Goal: Check status: Check status

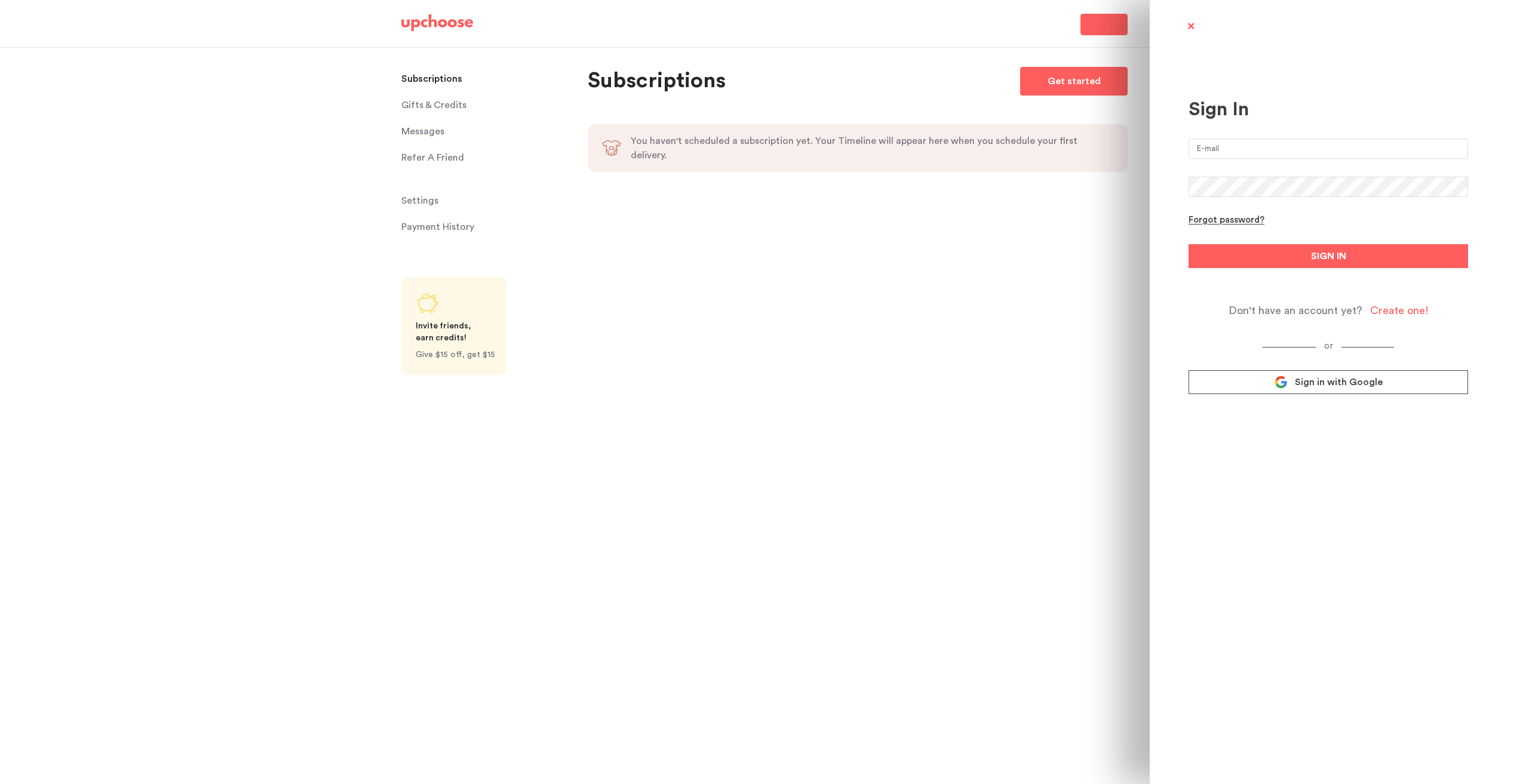
click at [1243, 142] on input "email" at bounding box center [1328, 148] width 280 height 20
type input "jonfdavidson@gmail.com"
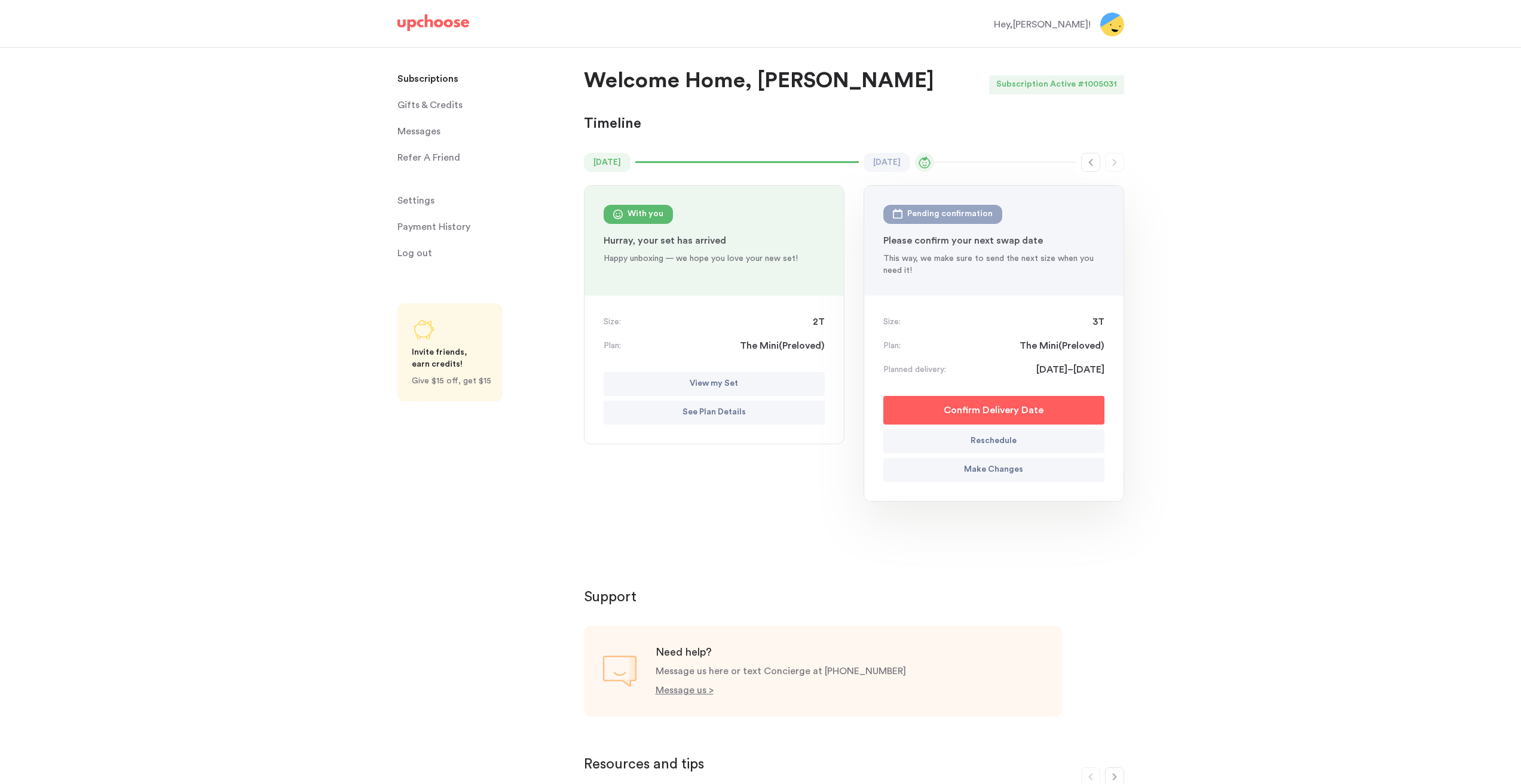
click at [714, 378] on p "View my Set" at bounding box center [714, 383] width 49 height 15
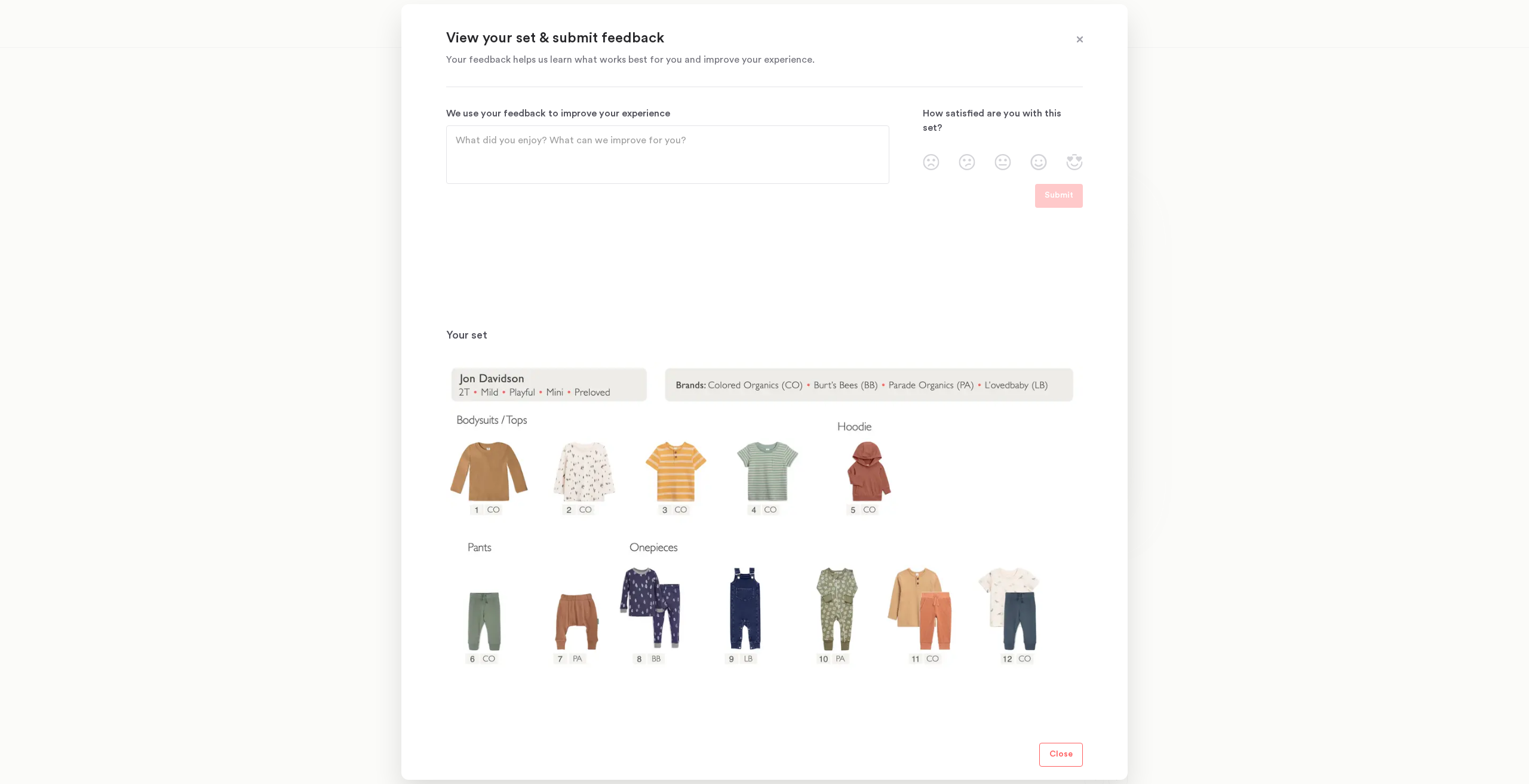
click at [577, 628] on img at bounding box center [764, 543] width 637 height 364
click at [576, 628] on img at bounding box center [764, 543] width 637 height 364
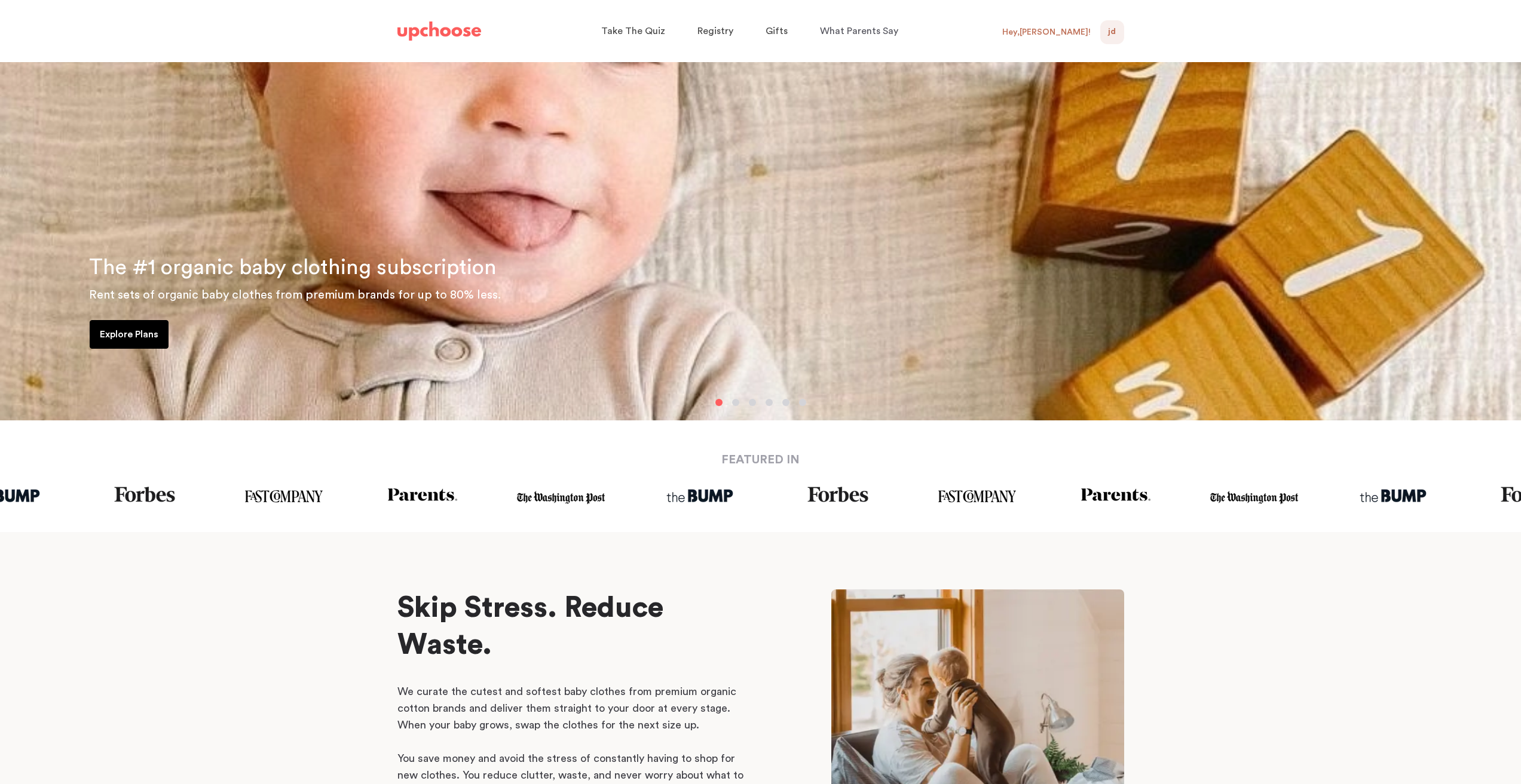
click at [1051, 31] on div "Hey, [PERSON_NAME] !" at bounding box center [1046, 32] width 89 height 11
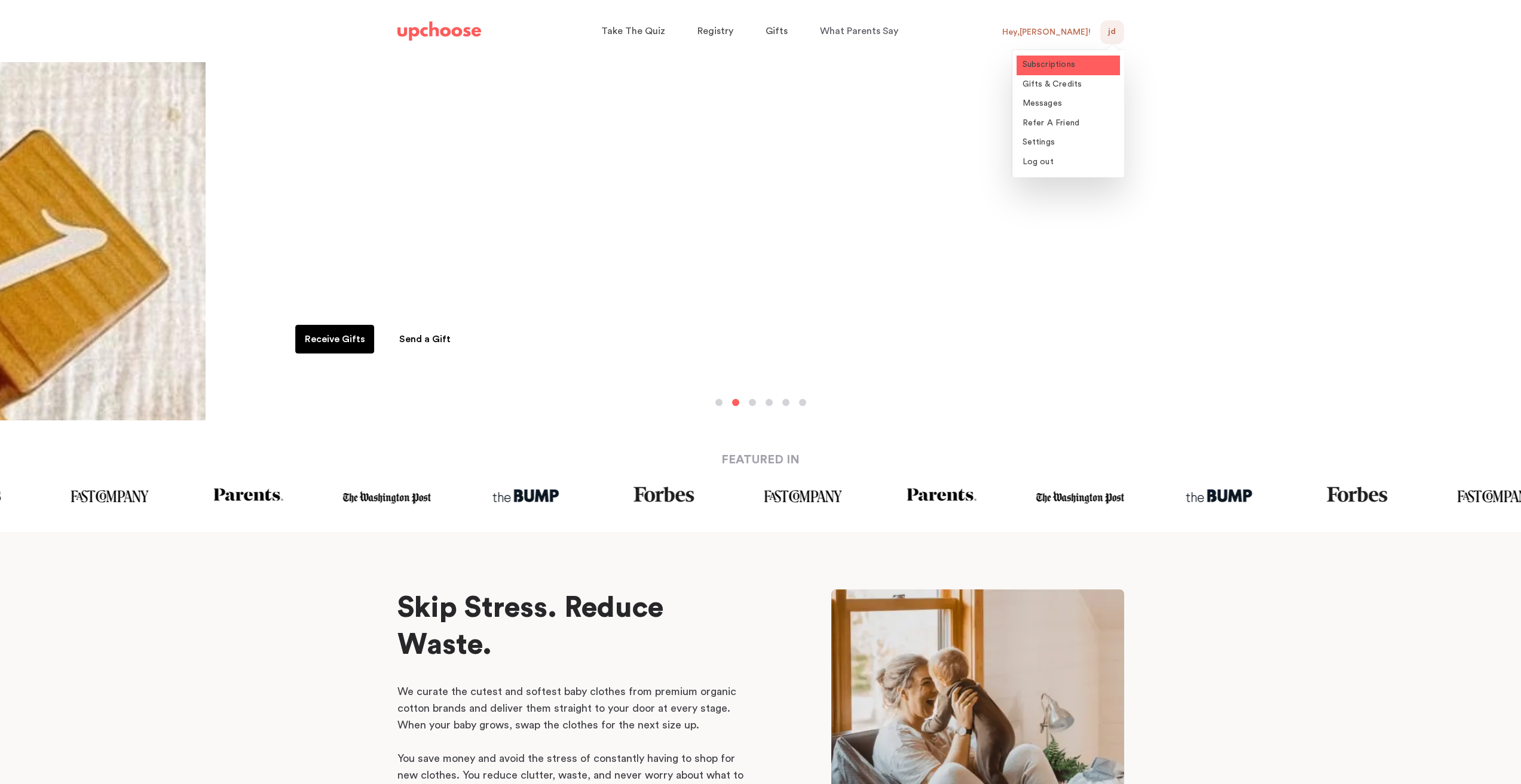
click at [1073, 60] on span "Subscriptions" at bounding box center [1049, 64] width 54 height 9
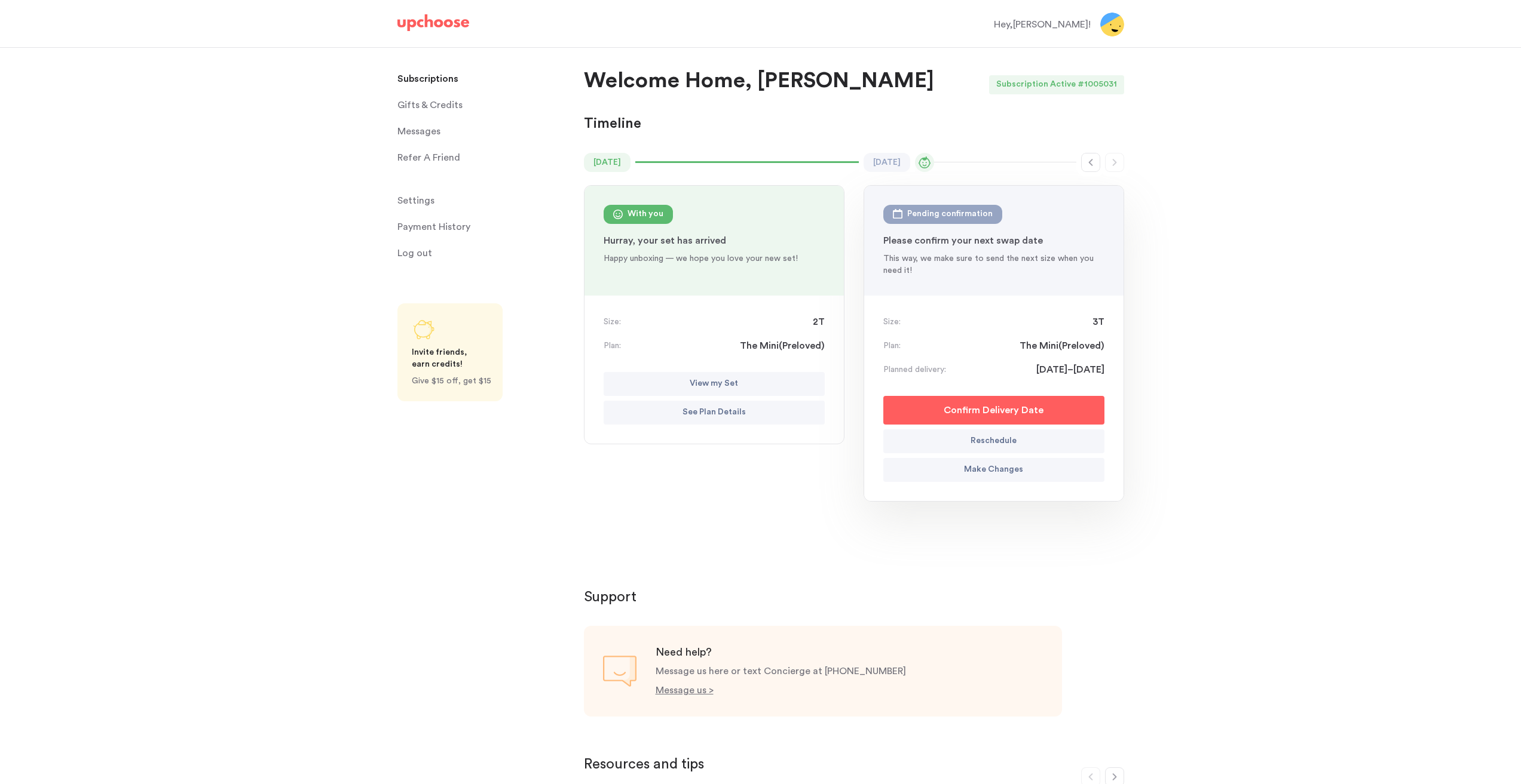
click at [714, 381] on p "View my Set" at bounding box center [714, 383] width 49 height 15
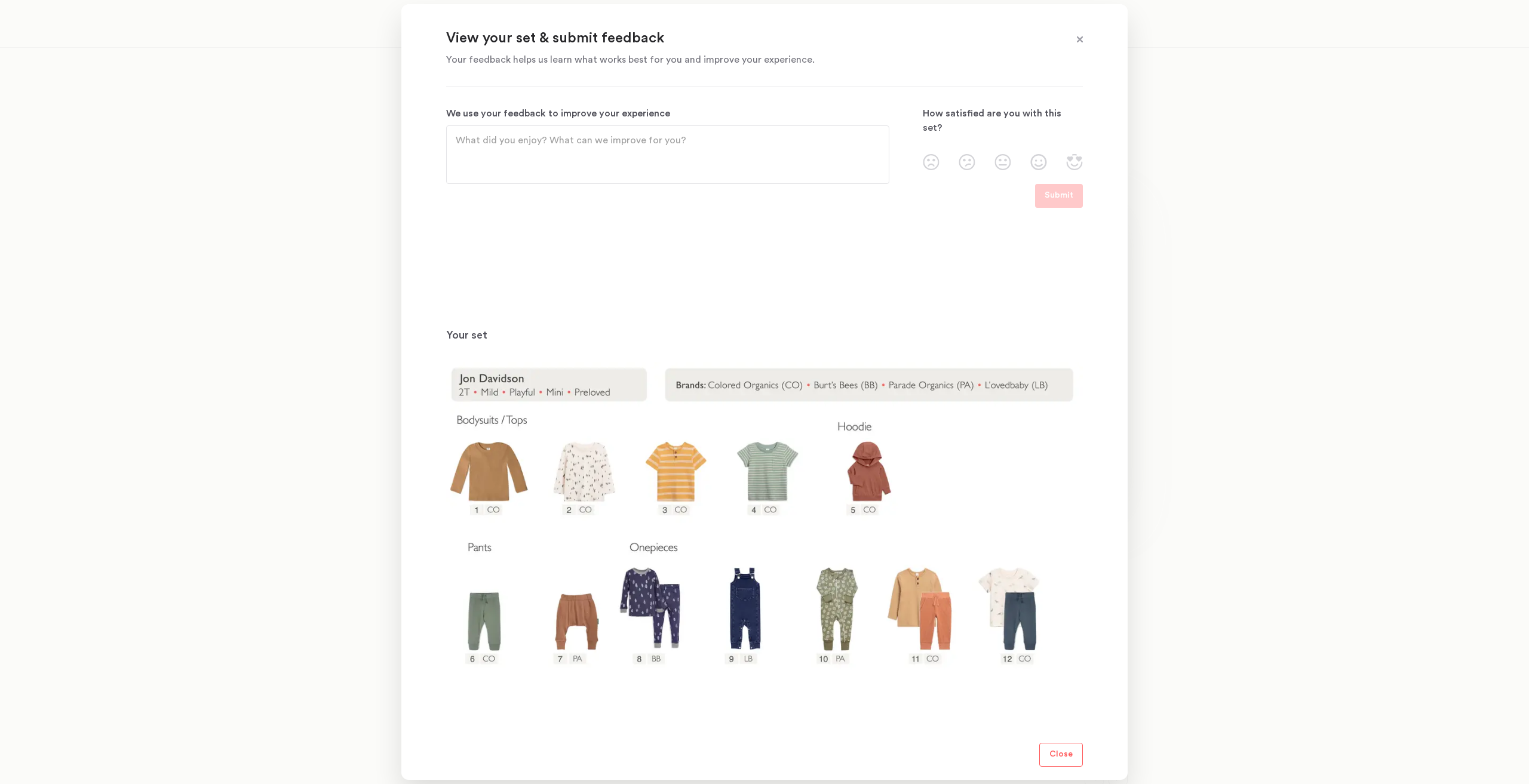
click at [584, 619] on img at bounding box center [764, 543] width 637 height 364
drag, startPoint x: 584, startPoint y: 619, endPoint x: 364, endPoint y: 541, distance: 233.4
click at [575, 617] on img at bounding box center [764, 543] width 637 height 364
click at [238, 474] on div at bounding box center [764, 392] width 1529 height 784
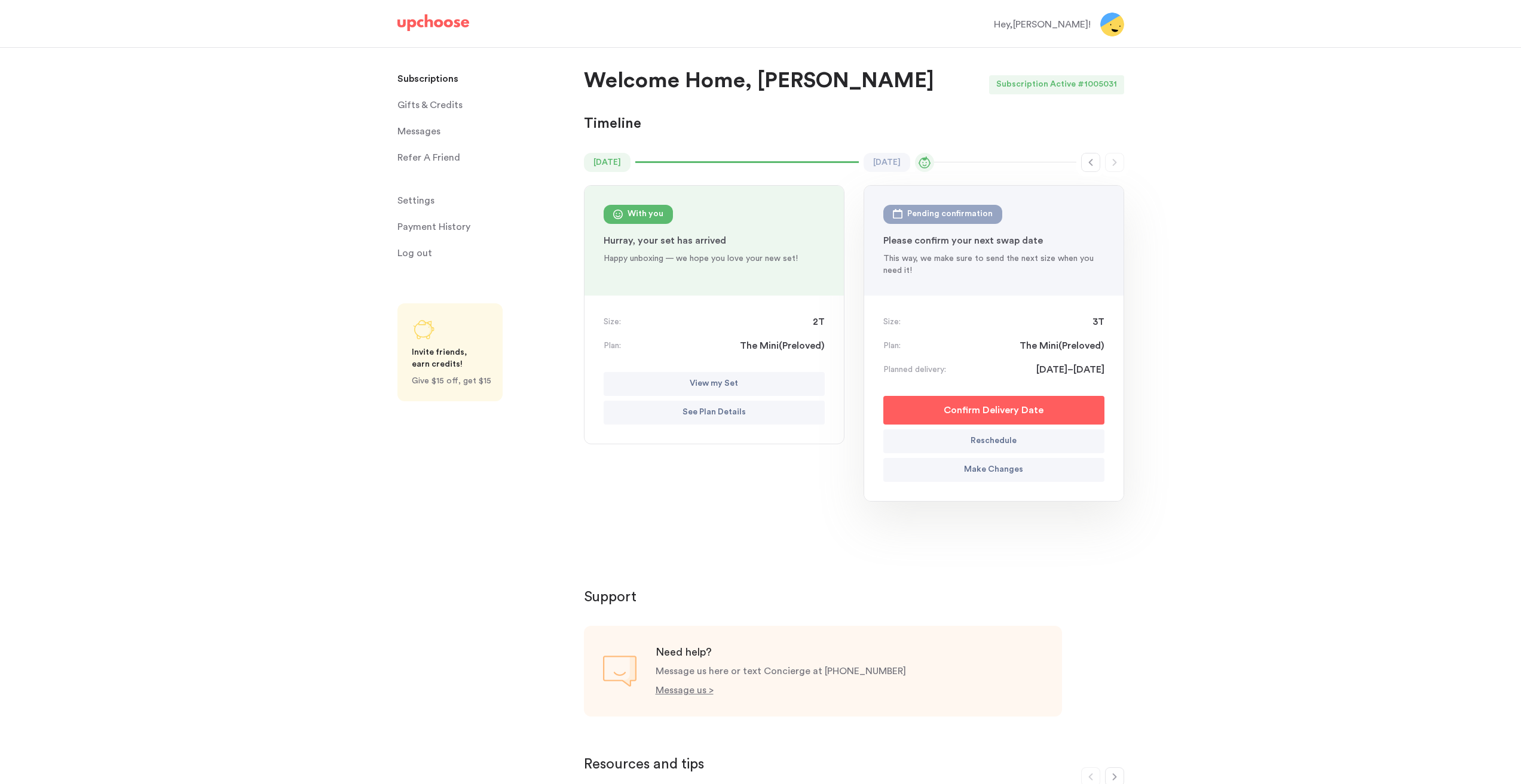
click at [449, 12] on div "Hey, [PERSON_NAME] !" at bounding box center [761, 24] width 755 height 46
click at [460, 21] on img at bounding box center [432, 22] width 71 height 17
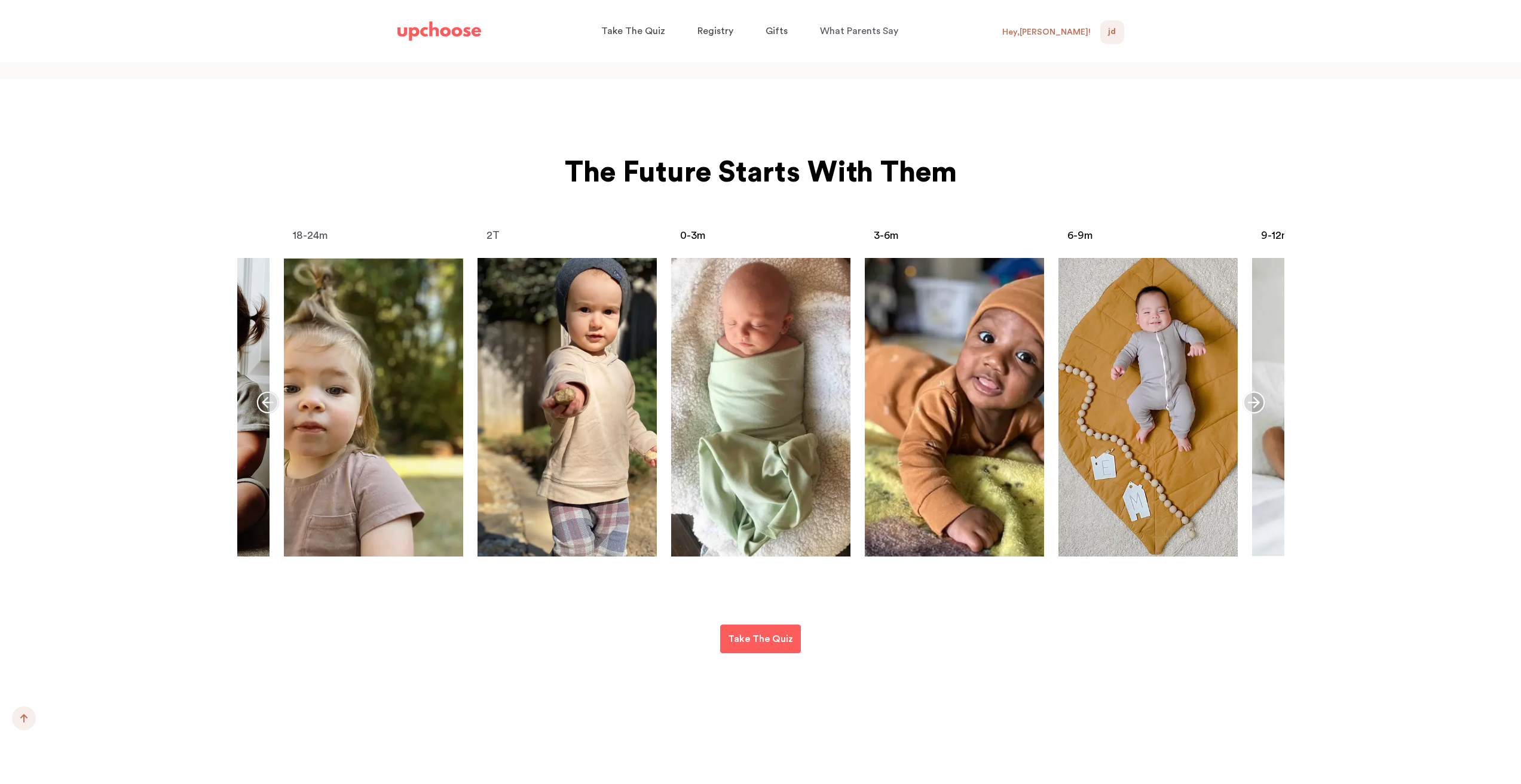
scroll to position [4657, 0]
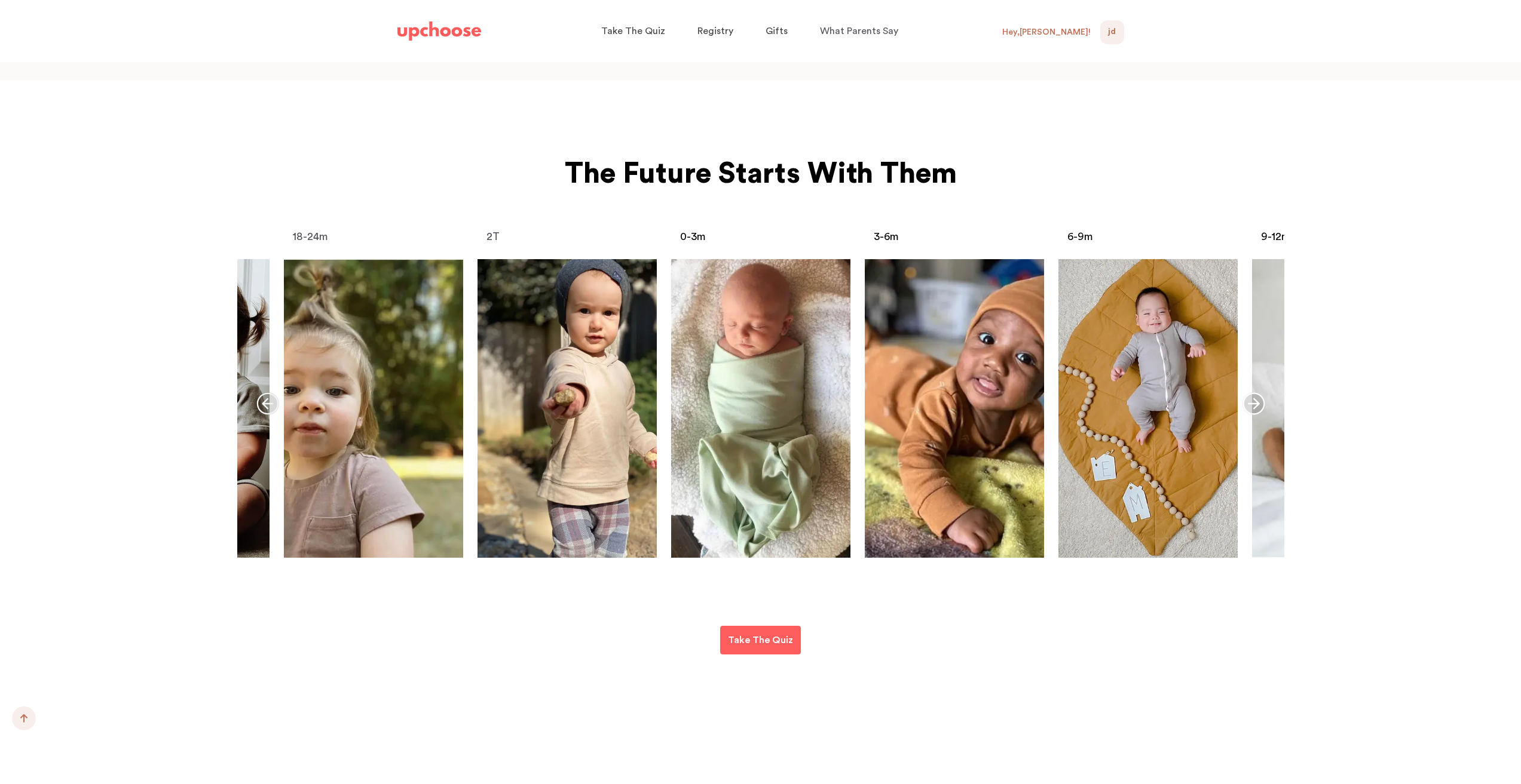
click at [1254, 392] on icon "button" at bounding box center [1253, 403] width 22 height 22
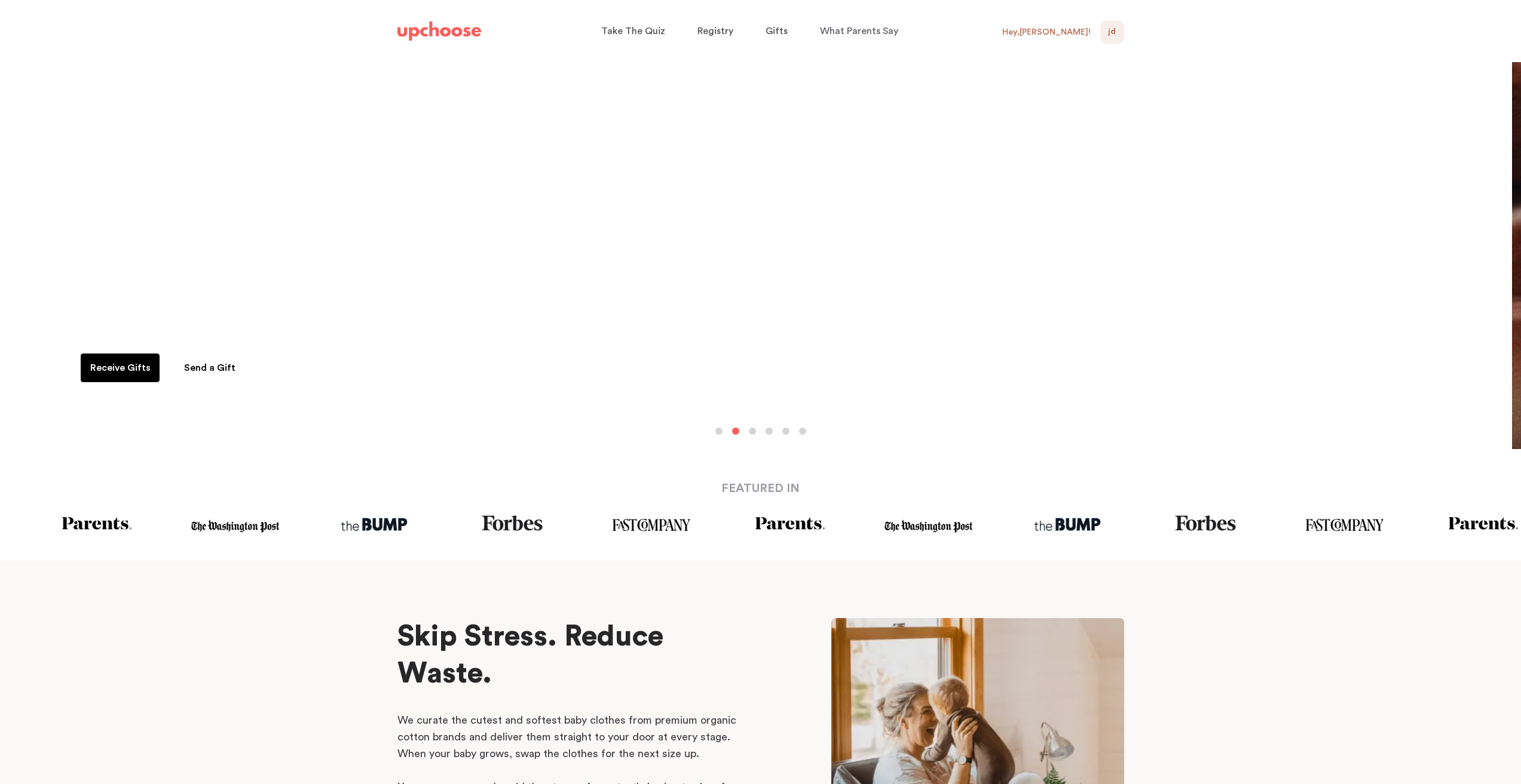
scroll to position [0, 0]
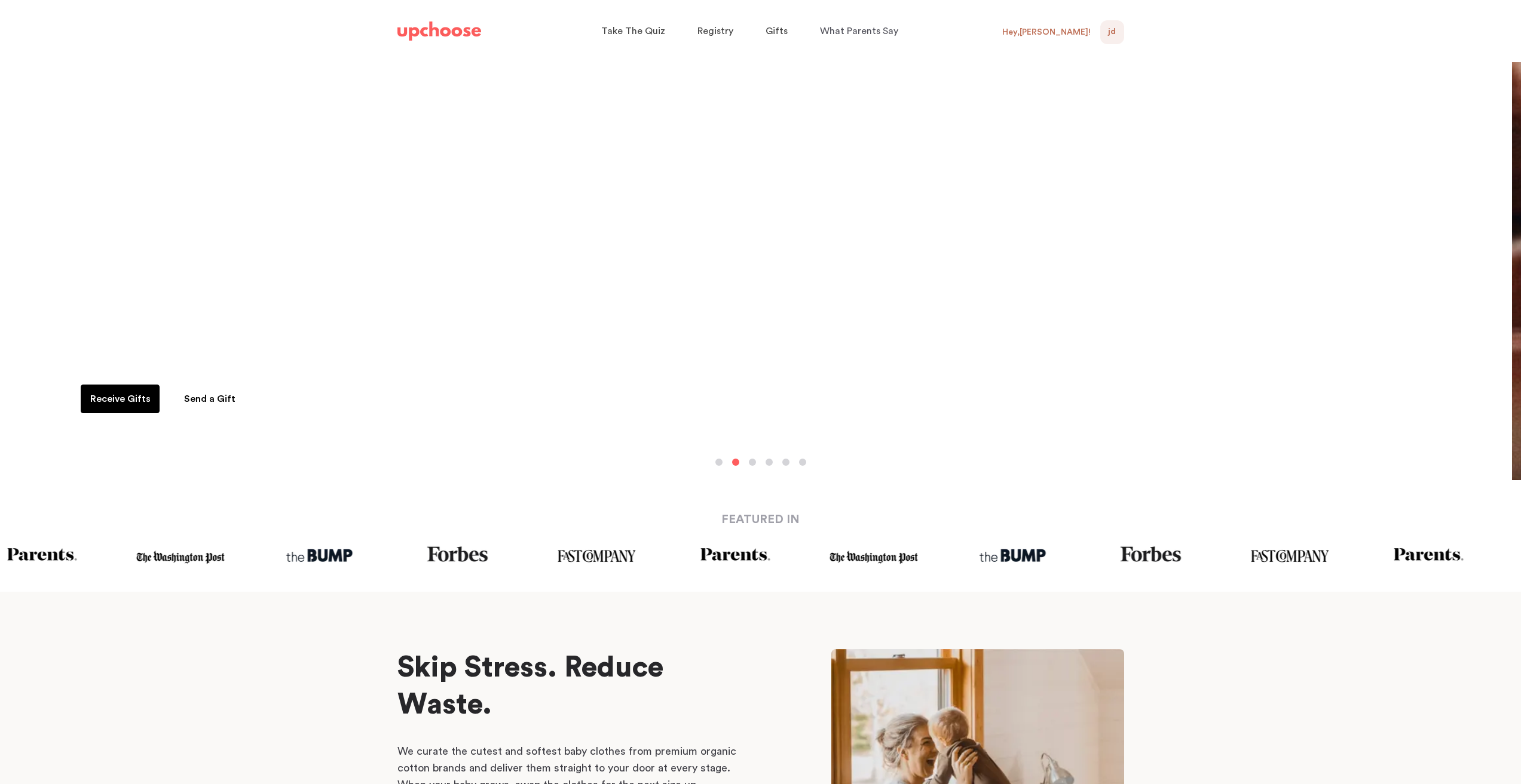
click at [1068, 32] on div "Hey, [PERSON_NAME] !" at bounding box center [1046, 32] width 89 height 11
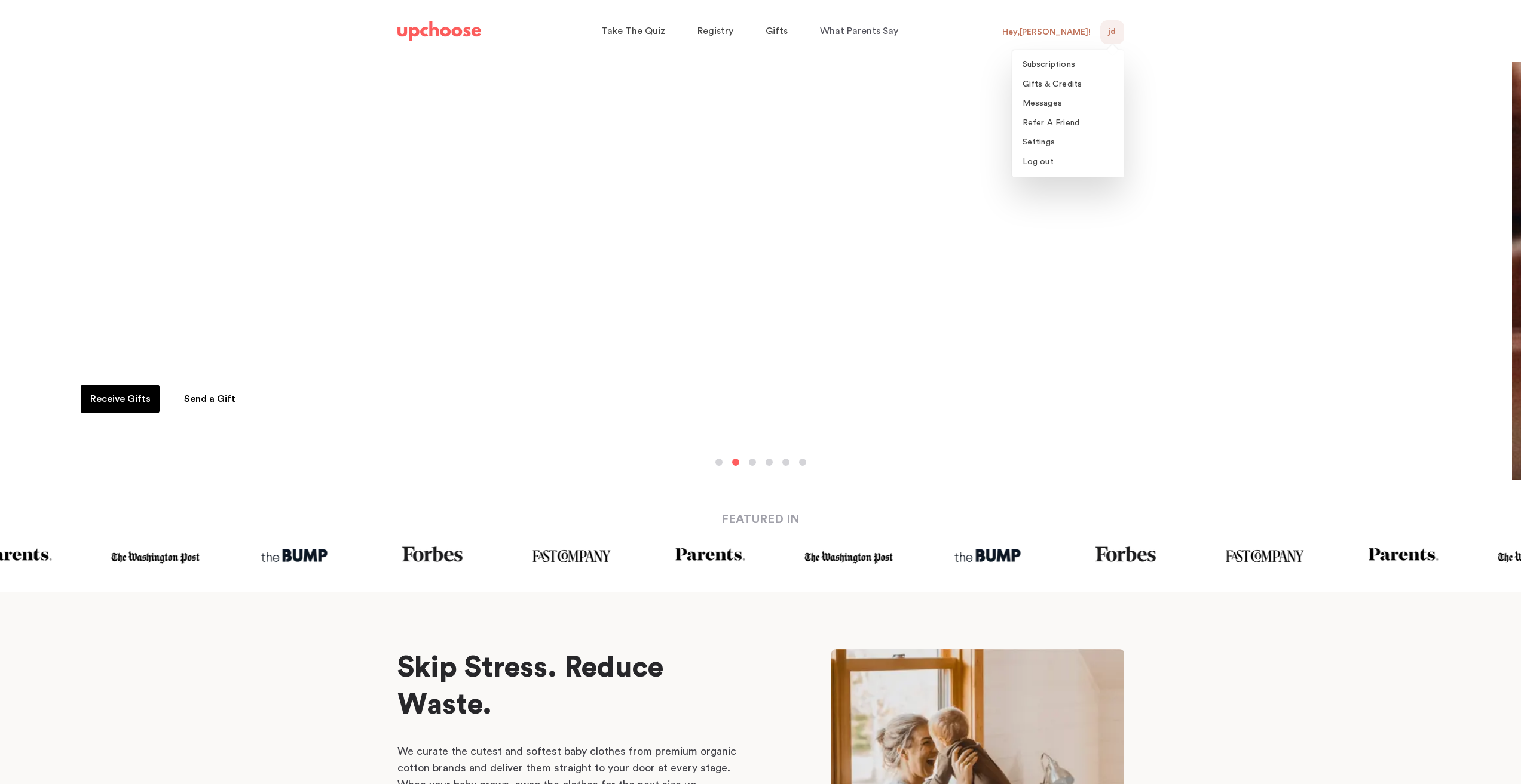
click at [1110, 37] on span "JD" at bounding box center [1111, 32] width 8 height 15
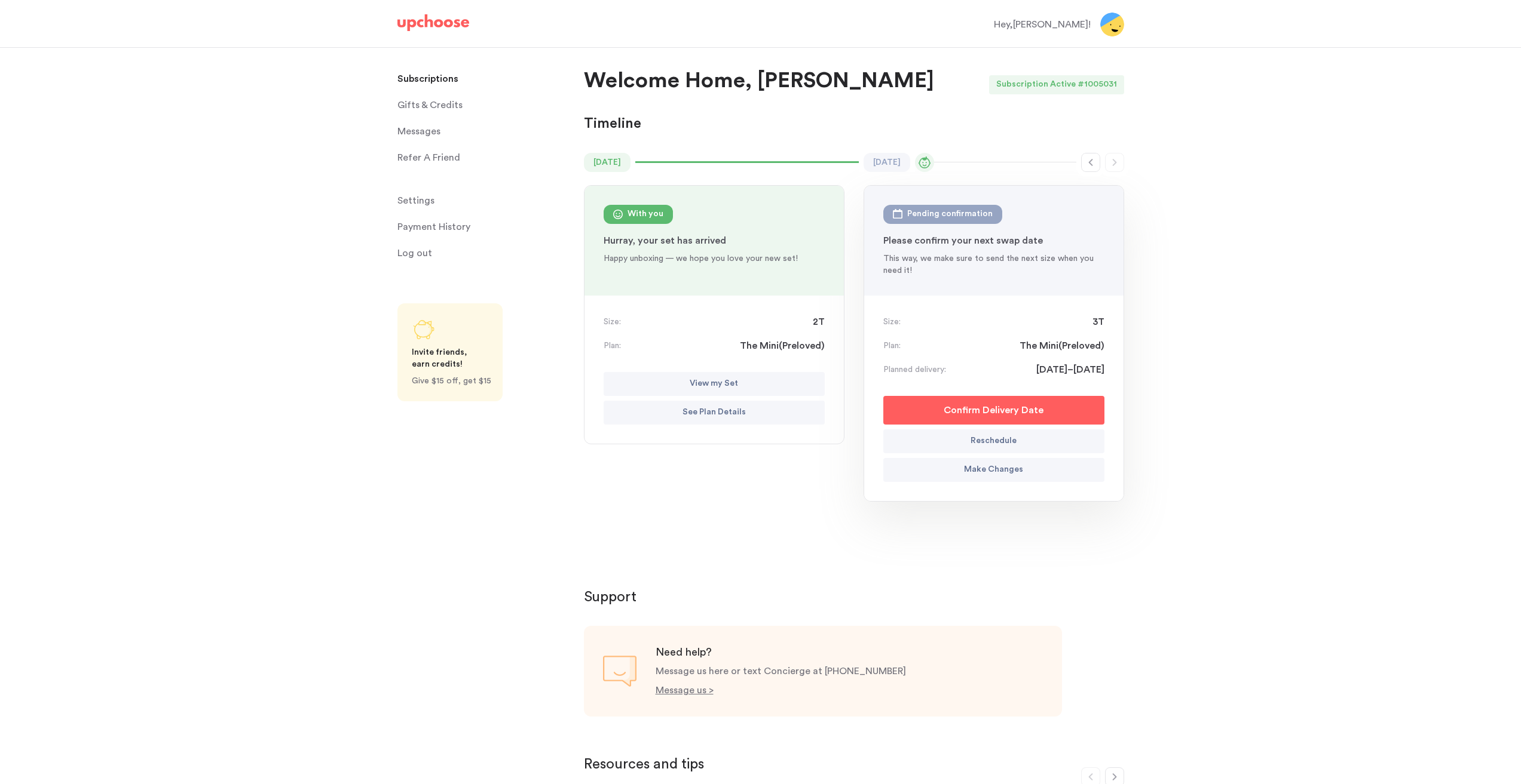
click at [1110, 37] on div "Hey, [PERSON_NAME] !" at bounding box center [761, 24] width 755 height 46
click at [755, 381] on button "View my Set" at bounding box center [714, 384] width 221 height 23
